Goal: Task Accomplishment & Management: Complete application form

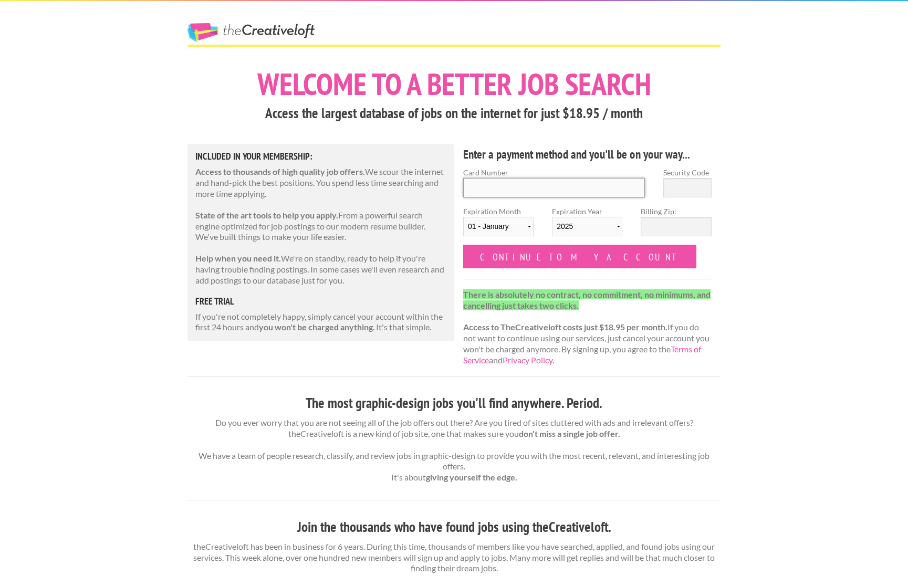
click at [495, 183] on input "Card Number" at bounding box center [554, 187] width 182 height 19
type input "377258045992004"
select select "11"
select select "2028"
click at [674, 185] on input "Security Code" at bounding box center [687, 187] width 48 height 19
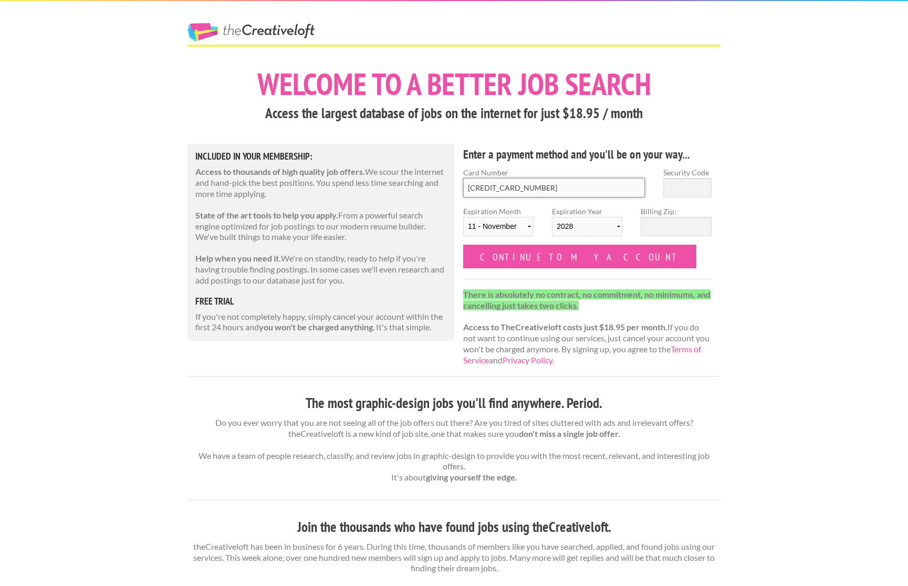
click at [618, 188] on input "377258045992004" at bounding box center [554, 187] width 182 height 19
type input "1548"
click at [666, 232] on input "Billing Zip:" at bounding box center [676, 226] width 70 height 19
type input "35242"
click at [795, 215] on div "The Creative Loft Welcome to a better job search Access the largest database of…" at bounding box center [454, 547] width 908 height 1094
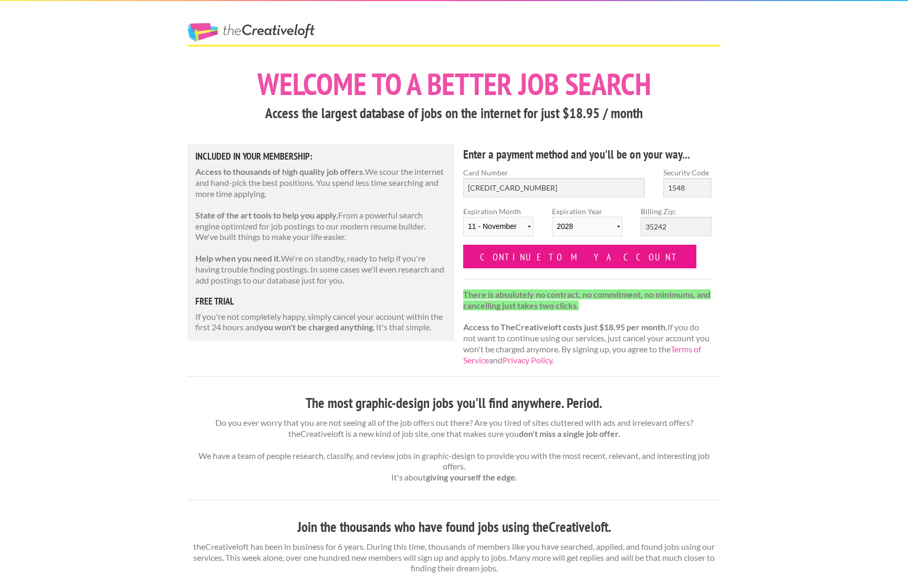
click at [560, 264] on input "Continue to my account" at bounding box center [579, 257] width 233 height 24
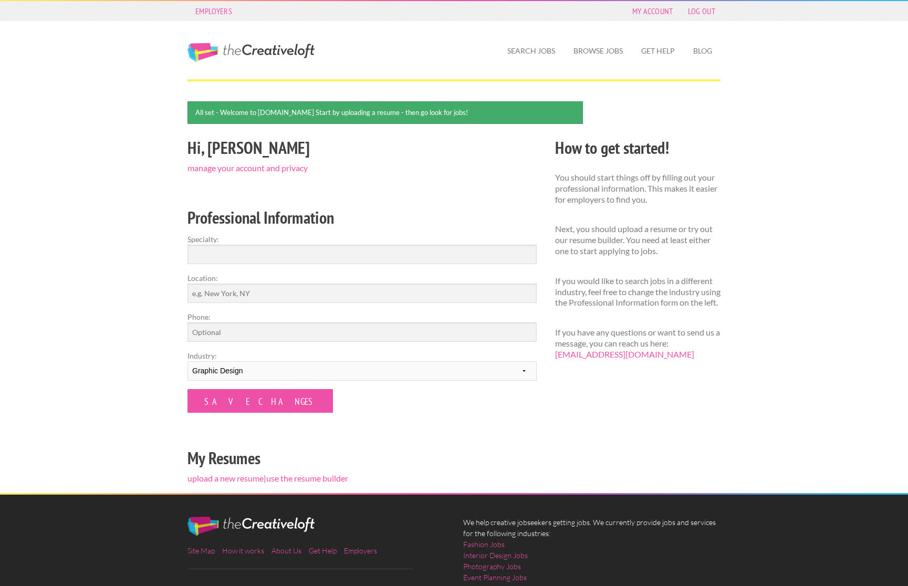
click at [256, 264] on form "Specialty: Location: Phone: Industry: --------- Fashion Interior Design Photogr…" at bounding box center [361, 323] width 349 height 179
click at [255, 261] on input "Specialty:" at bounding box center [361, 254] width 349 height 19
type input "Graphic Design"
type input "[GEOGRAPHIC_DATA], [GEOGRAPHIC_DATA], [GEOGRAPHIC_DATA]"
click at [227, 332] on input "Phone:" at bounding box center [361, 331] width 349 height 19
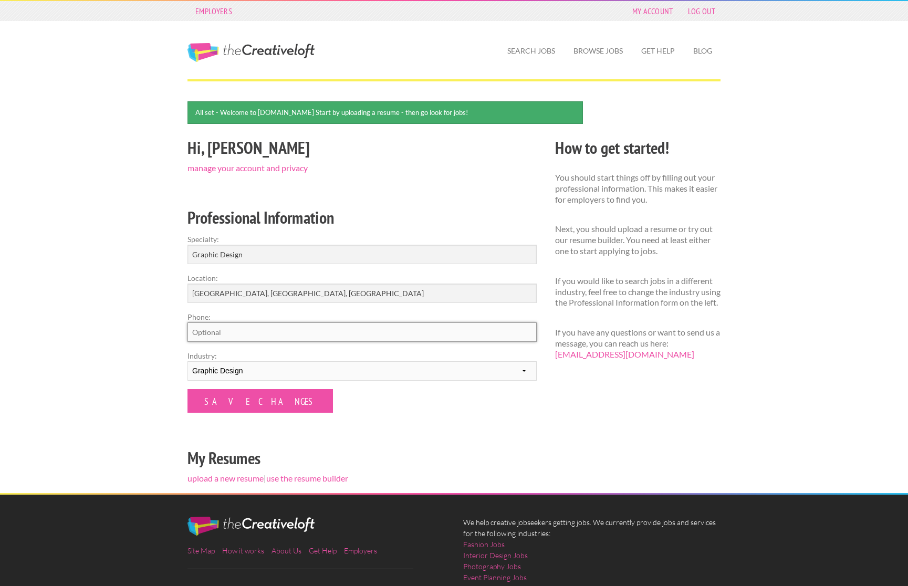
type input "2059153135"
click at [213, 370] on select "--------- Fashion Interior Design Photography Event Planning Entertainment Musi…" at bounding box center [361, 370] width 349 height 19
click at [187, 361] on select "--------- Fashion Interior Design Photography Event Planning Entertainment Musi…" at bounding box center [361, 370] width 349 height 19
click at [217, 402] on input "Save Changes" at bounding box center [259, 401] width 145 height 24
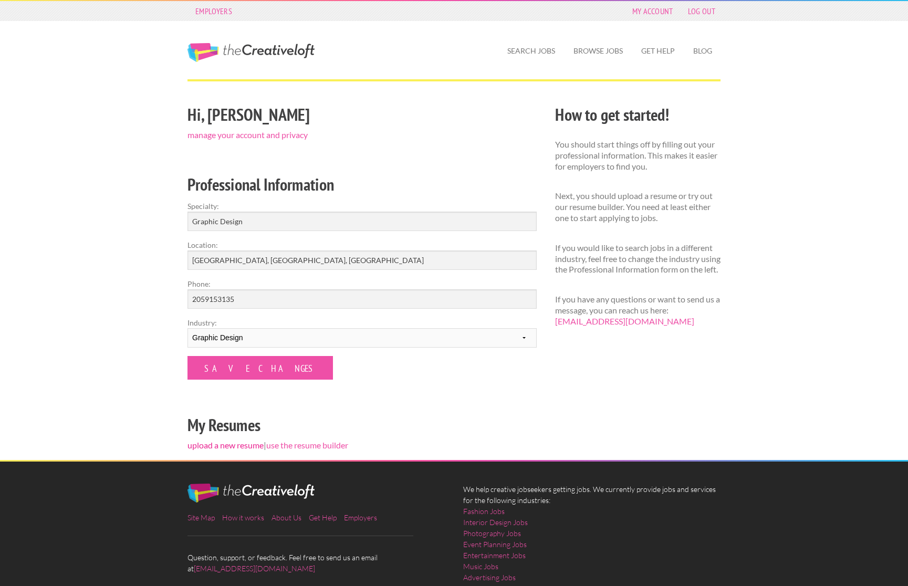
click at [227, 446] on link "upload a new resume" at bounding box center [225, 445] width 76 height 10
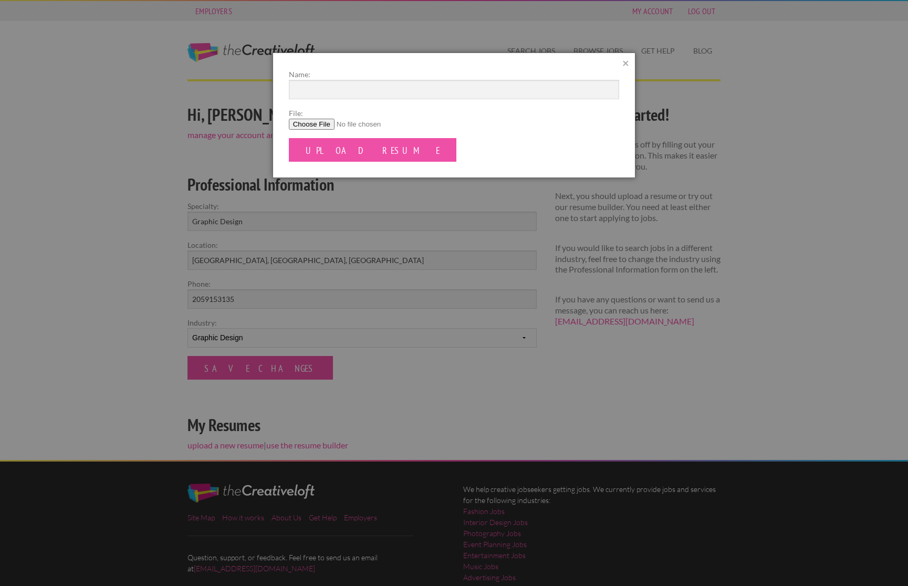
click at [319, 121] on input "File:" at bounding box center [454, 124] width 331 height 11
type input "C:\fakepath\kbresume-august2024.pdf"
click at [323, 81] on input "Name:" at bounding box center [454, 89] width 331 height 19
type input "Kristen Bailey"
click at [319, 153] on input "Upload Resume" at bounding box center [373, 150] width 168 height 24
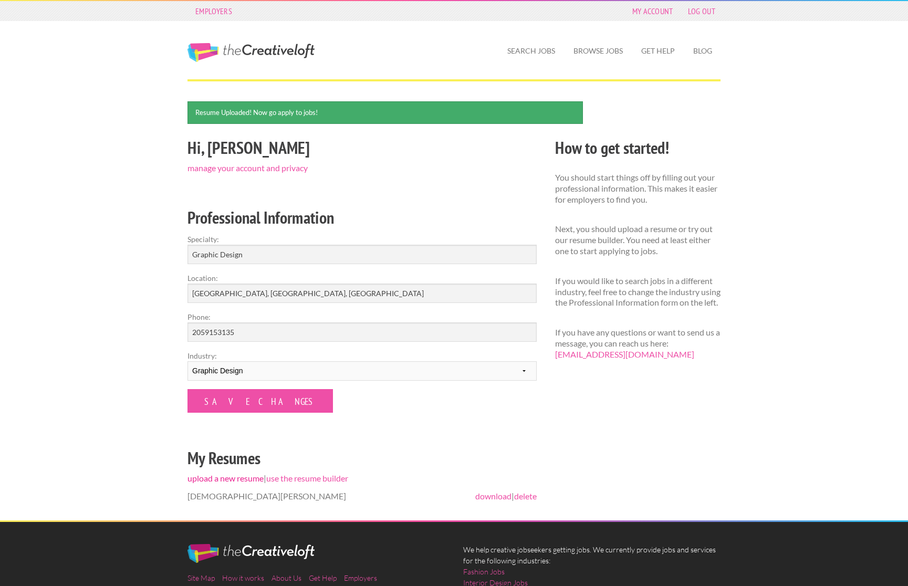
click at [222, 478] on link "upload a new resume" at bounding box center [225, 478] width 76 height 10
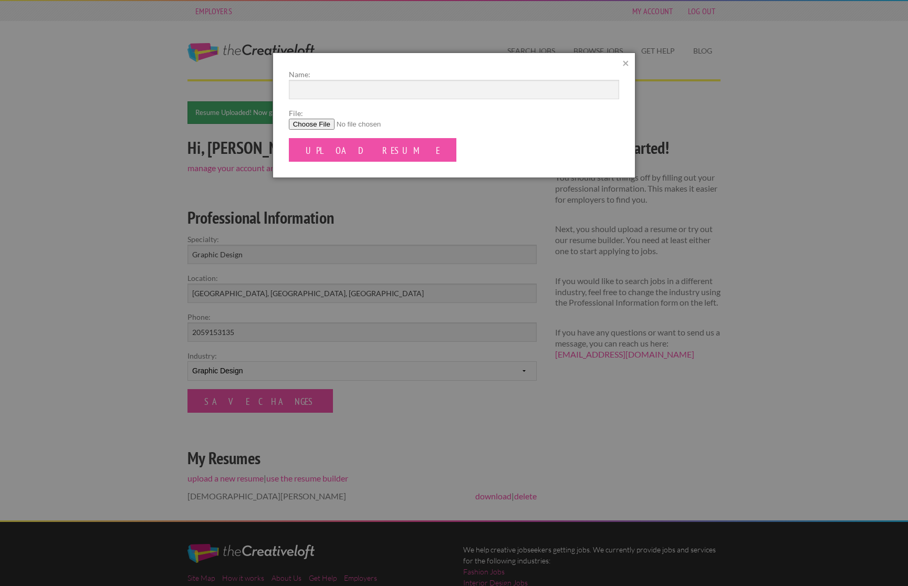
click at [630, 64] on div "Name: File: Upload Resume ×" at bounding box center [453, 115] width 363 height 125
click at [626, 64] on link "×" at bounding box center [625, 63] width 7 height 12
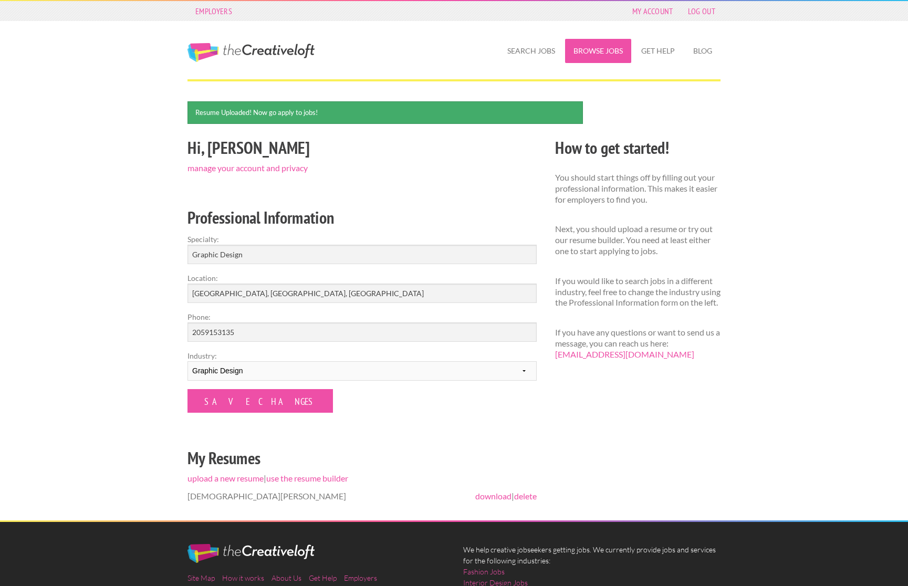
click at [603, 42] on link "Browse Jobs" at bounding box center [598, 51] width 66 height 24
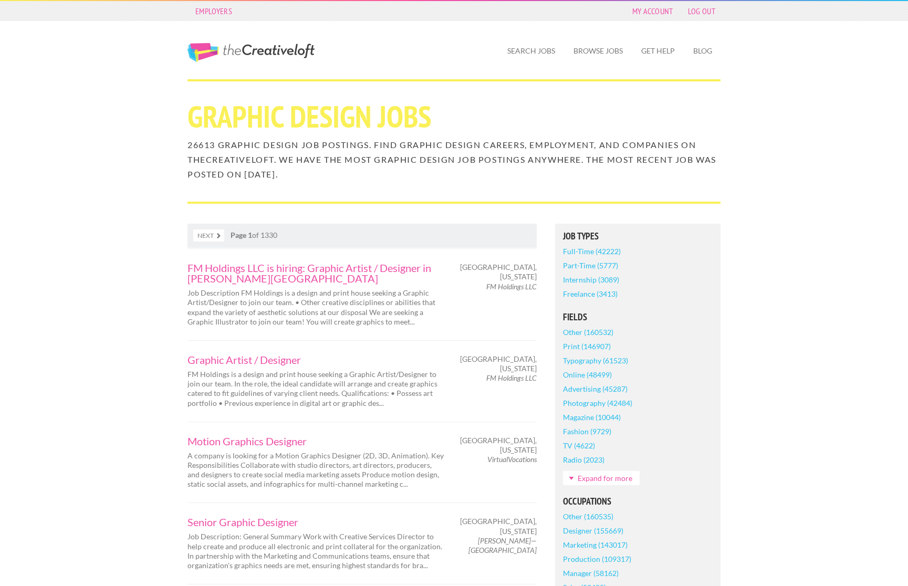
click at [596, 265] on link "Part-Time (5777)" at bounding box center [590, 265] width 55 height 14
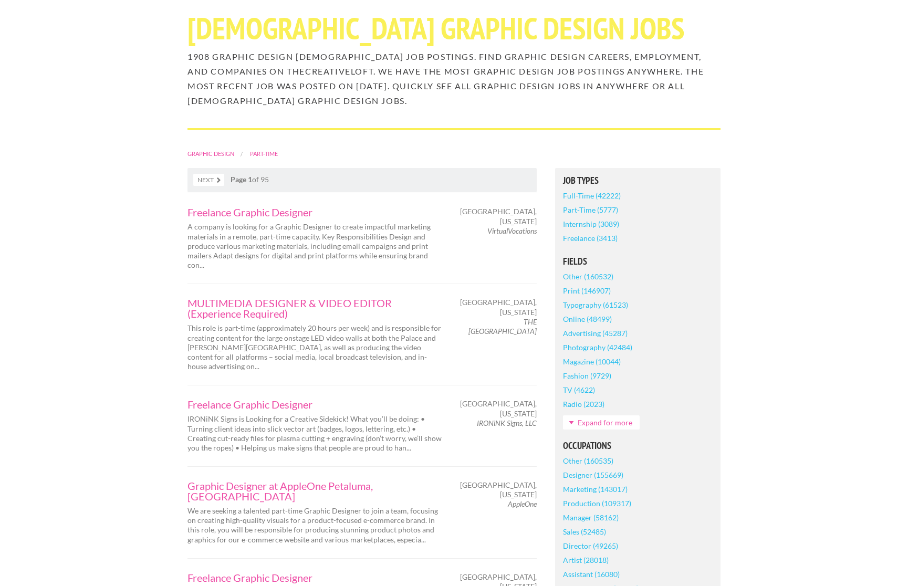
scroll to position [89, 0]
click at [594, 475] on link "Designer (155669)" at bounding box center [593, 474] width 60 height 14
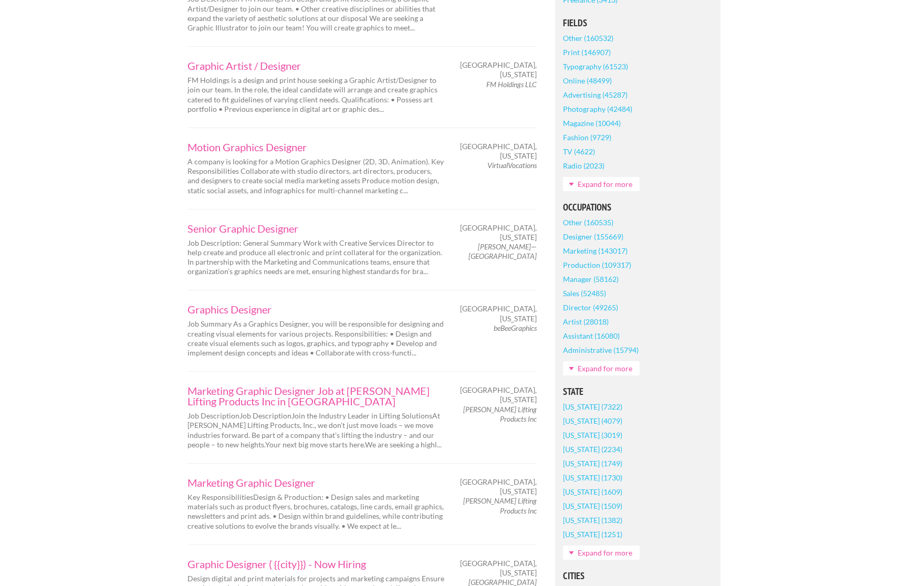
scroll to position [338, 0]
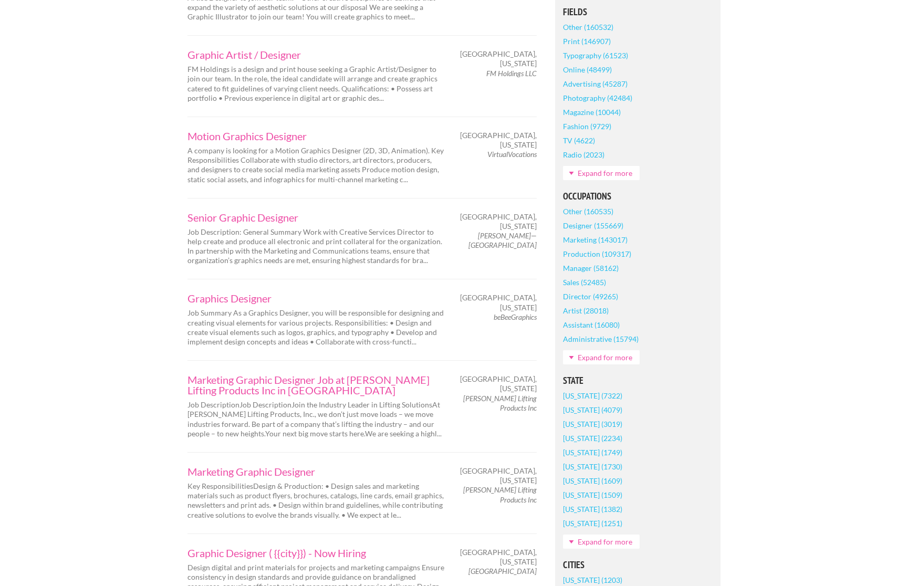
click at [599, 542] on link "Expand for more" at bounding box center [601, 541] width 77 height 14
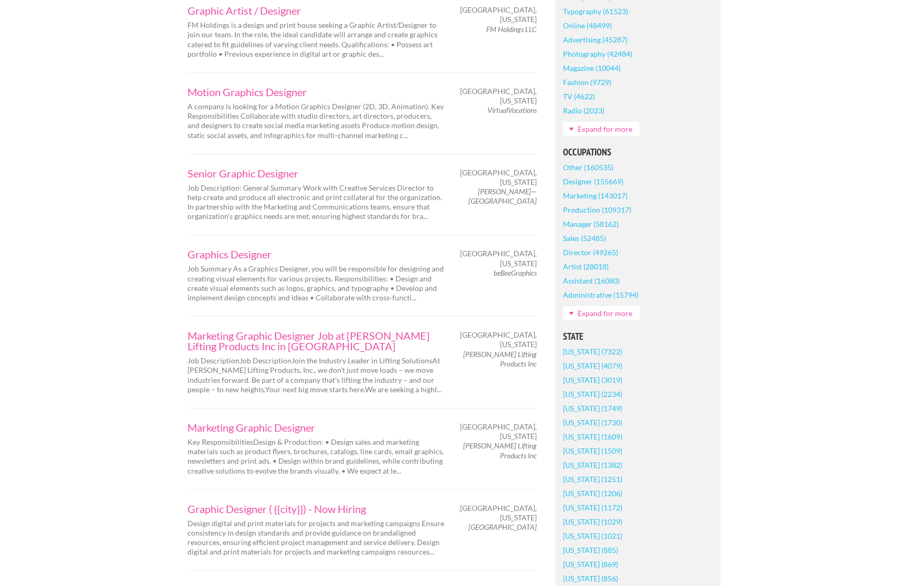
scroll to position [0, 0]
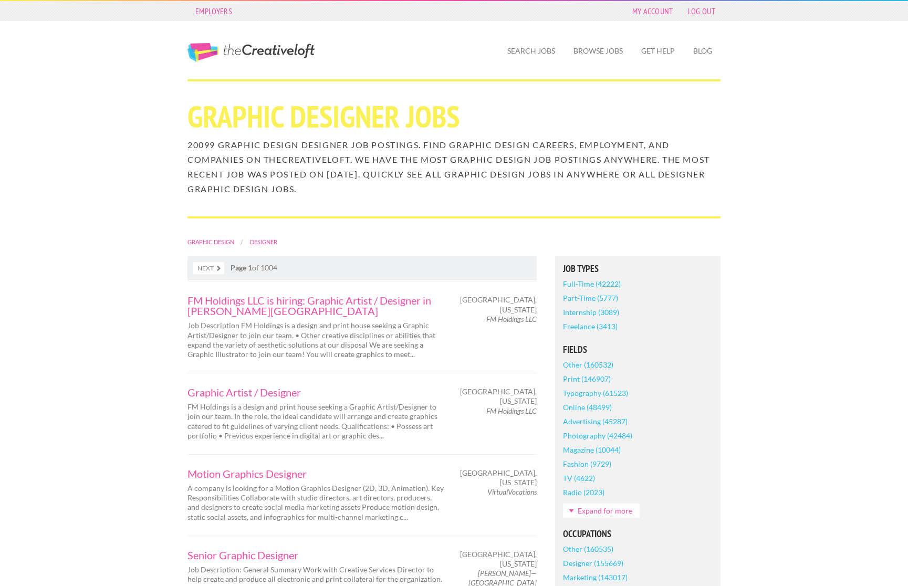
click at [599, 329] on link "Freelance (3413)" at bounding box center [590, 326] width 55 height 14
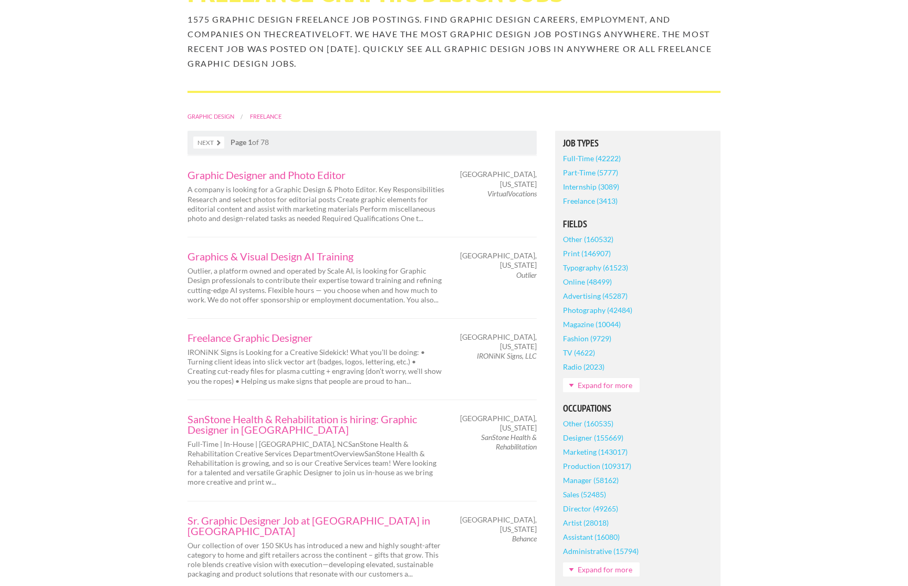
scroll to position [116, 0]
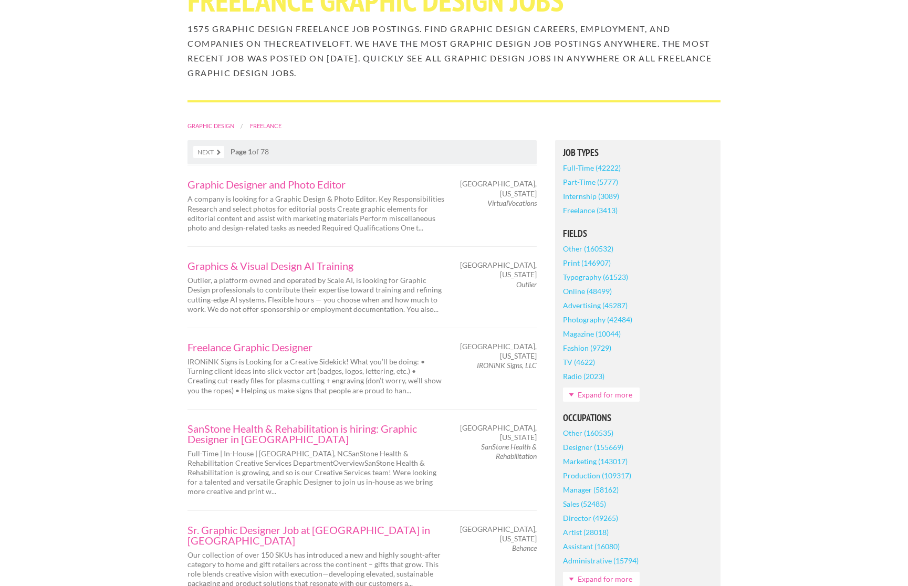
click at [601, 184] on link "Part-Time (5777)" at bounding box center [590, 182] width 55 height 14
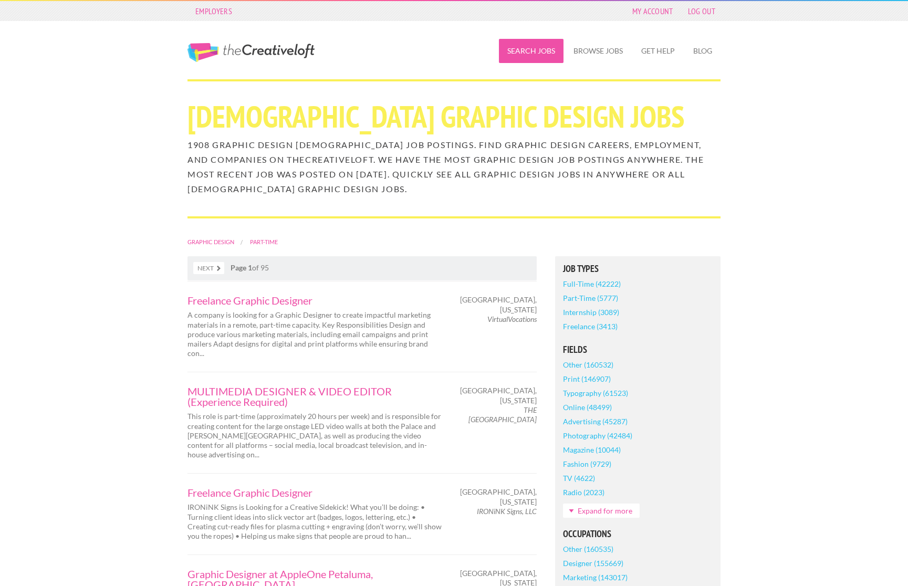
click at [534, 53] on link "Search Jobs" at bounding box center [531, 51] width 65 height 24
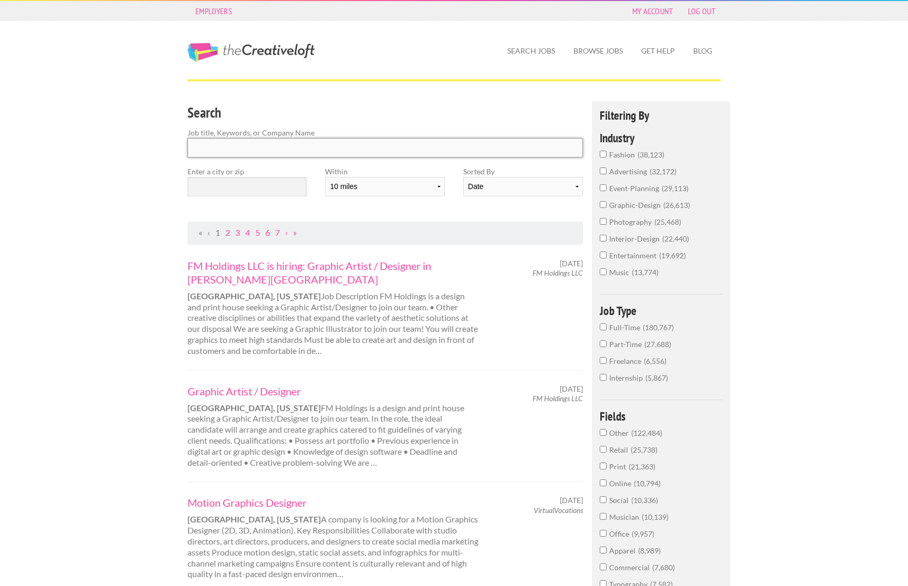
click at [425, 155] on input "Search" at bounding box center [384, 147] width 395 height 19
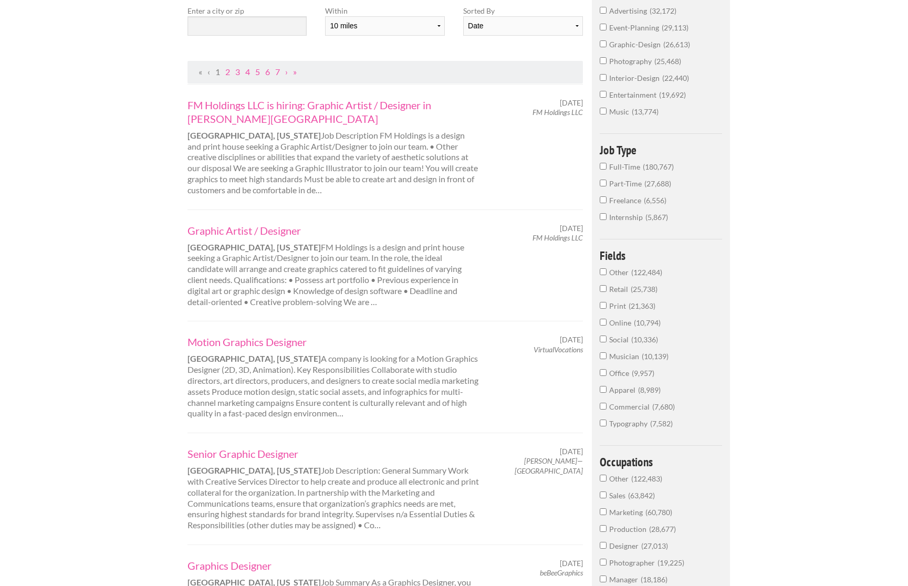
scroll to position [169, 0]
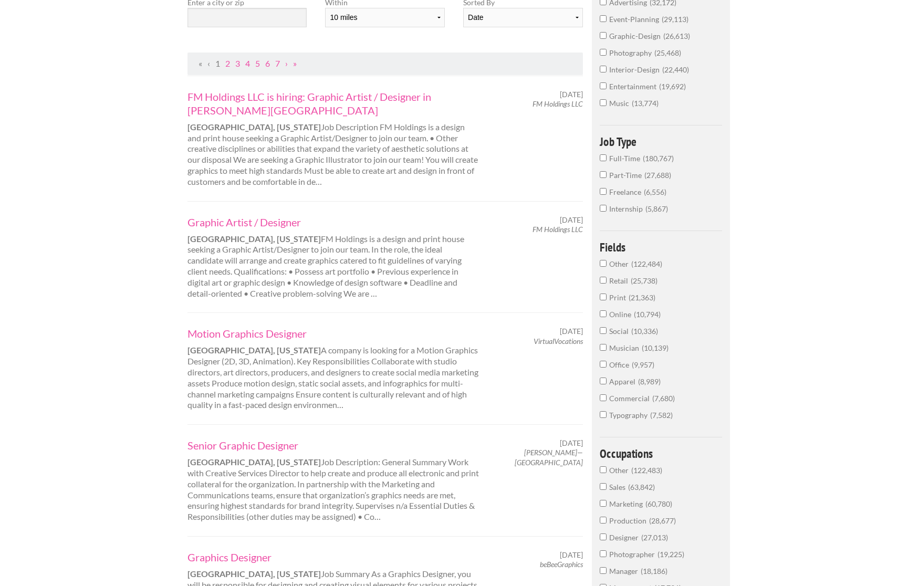
click at [618, 177] on span "Part-Time" at bounding box center [626, 175] width 35 height 9
click at [606, 177] on input "Part-Time 27,688" at bounding box center [603, 174] width 7 height 7
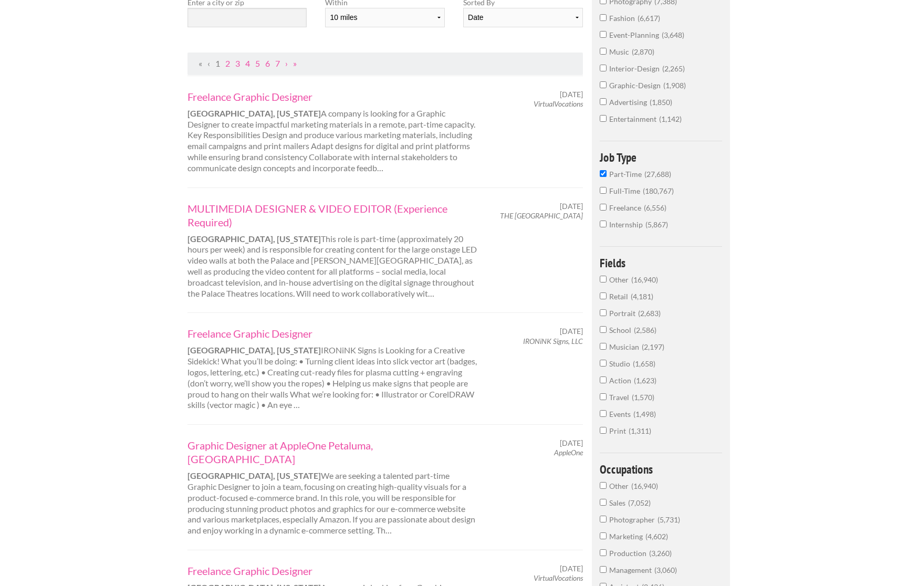
scroll to position [164, 0]
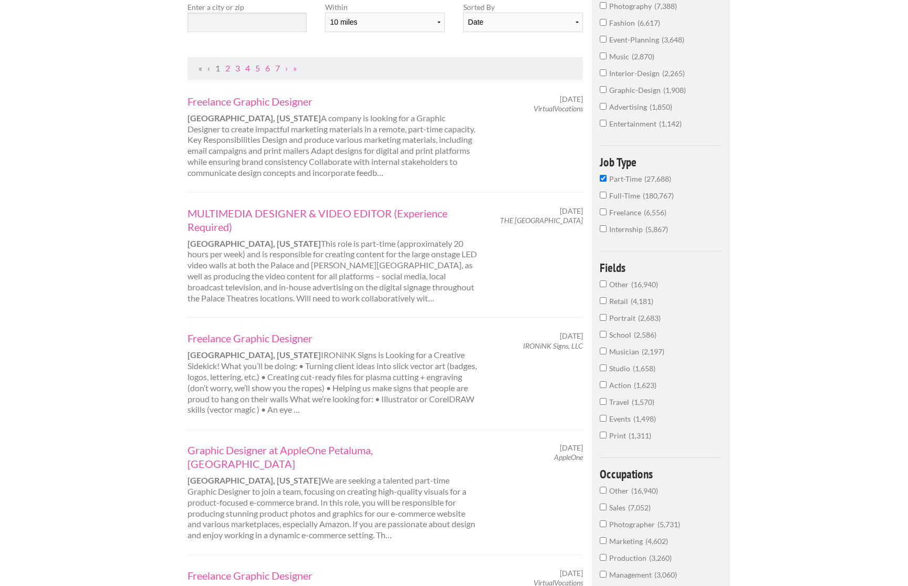
click at [603, 93] on input "graphic-design 1,908" at bounding box center [603, 89] width 7 height 7
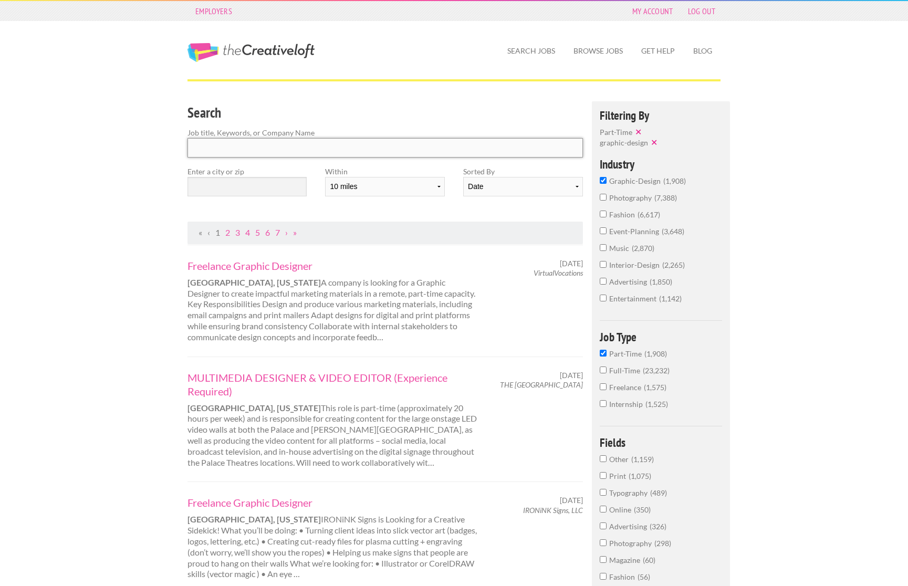
click at [267, 146] on input "Search" at bounding box center [384, 147] width 395 height 19
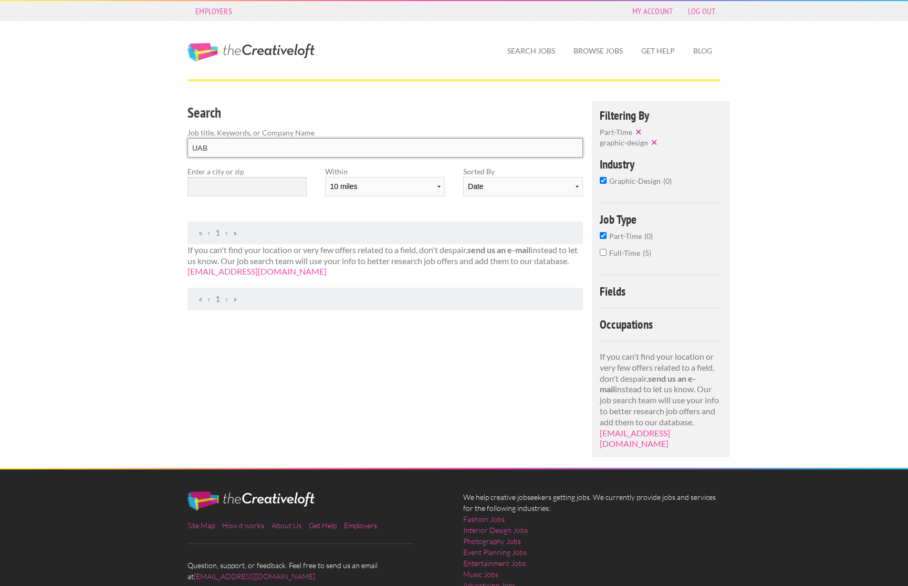
type input "UAB"
click button "submit" at bounding box center [0, 0] width 0 height 0
click at [604, 235] on input "Part-Time 0" at bounding box center [603, 235] width 7 height 7
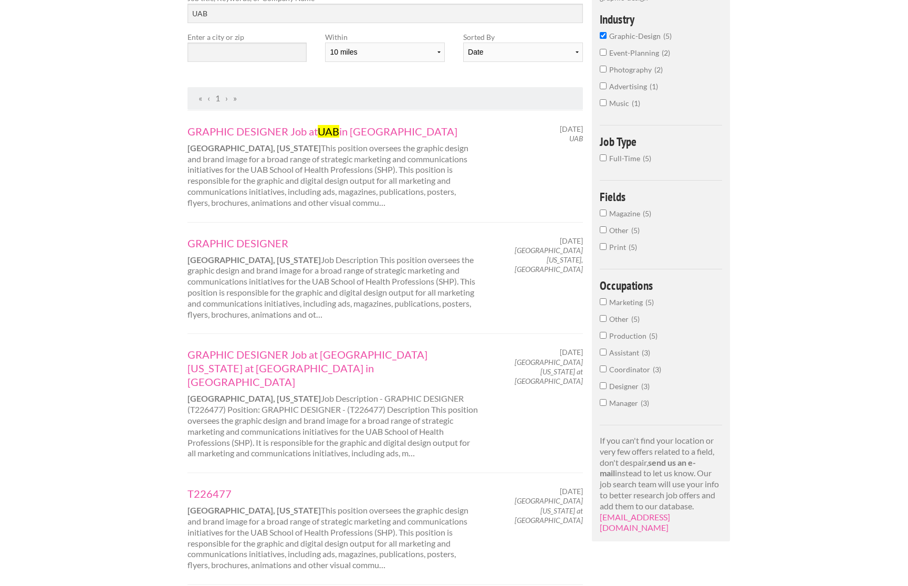
scroll to position [123, 0]
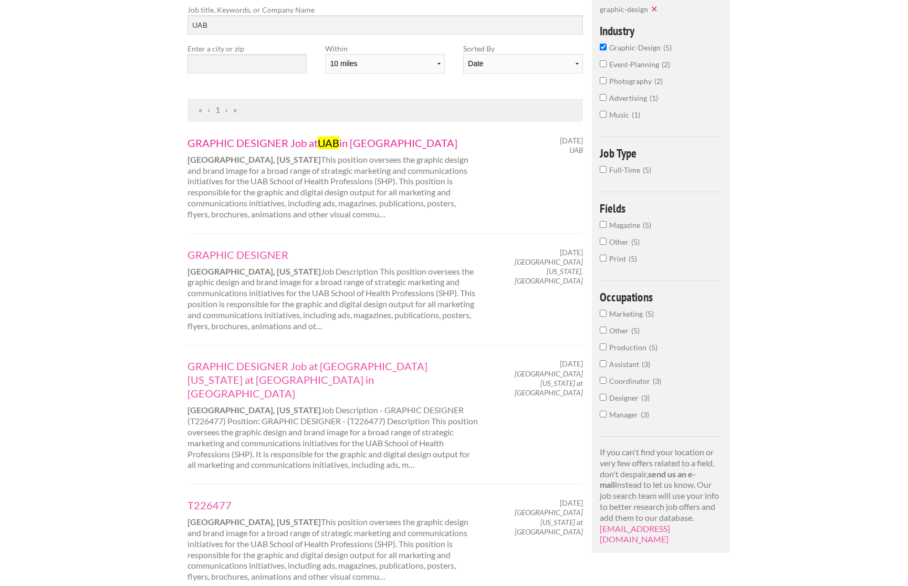
click at [273, 139] on link "GRAPHIC DESIGNER Job at UAB in Birmingham" at bounding box center [333, 143] width 292 height 14
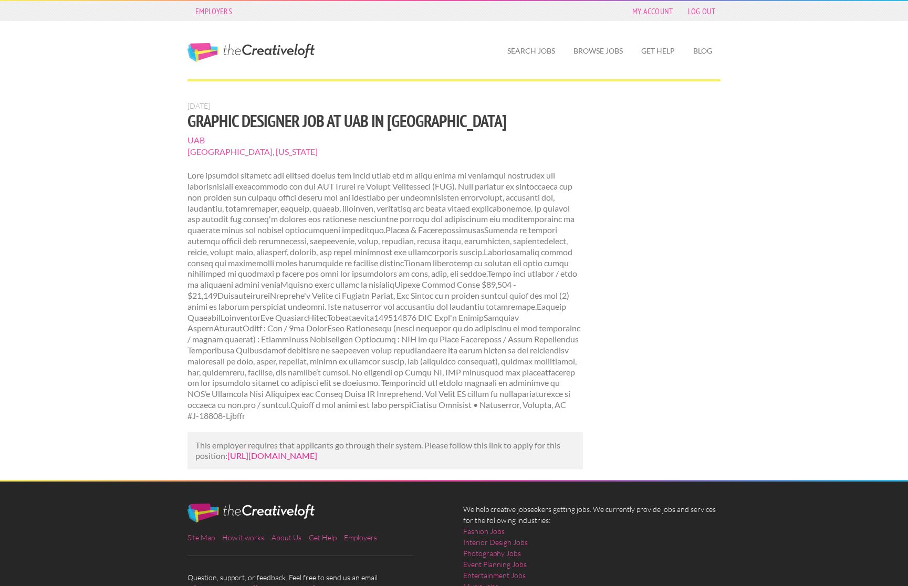
click at [317, 459] on link "[URL][DOMAIN_NAME]" at bounding box center [272, 455] width 90 height 10
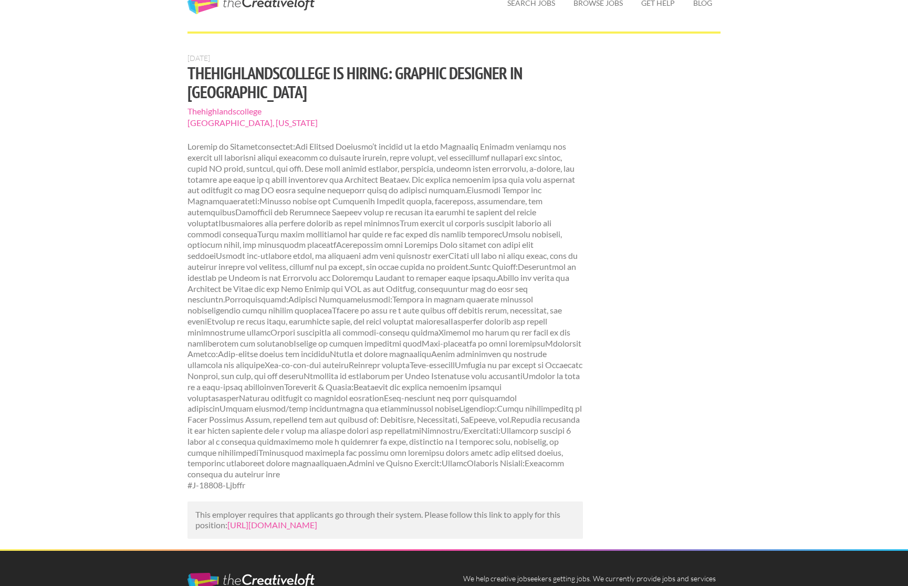
scroll to position [49, 0]
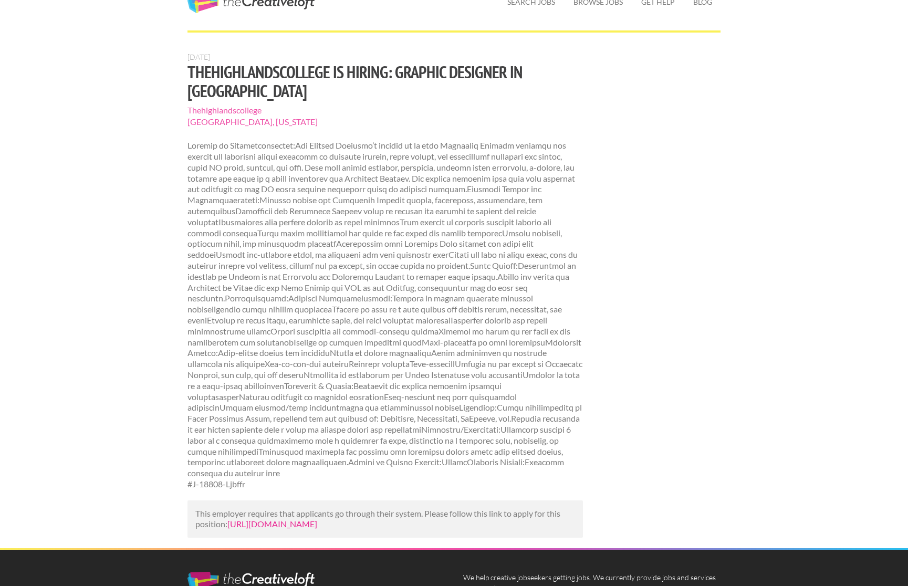
click at [242, 519] on link "[URL][DOMAIN_NAME]" at bounding box center [272, 524] width 90 height 10
